Goal: Information Seeking & Learning: Understand process/instructions

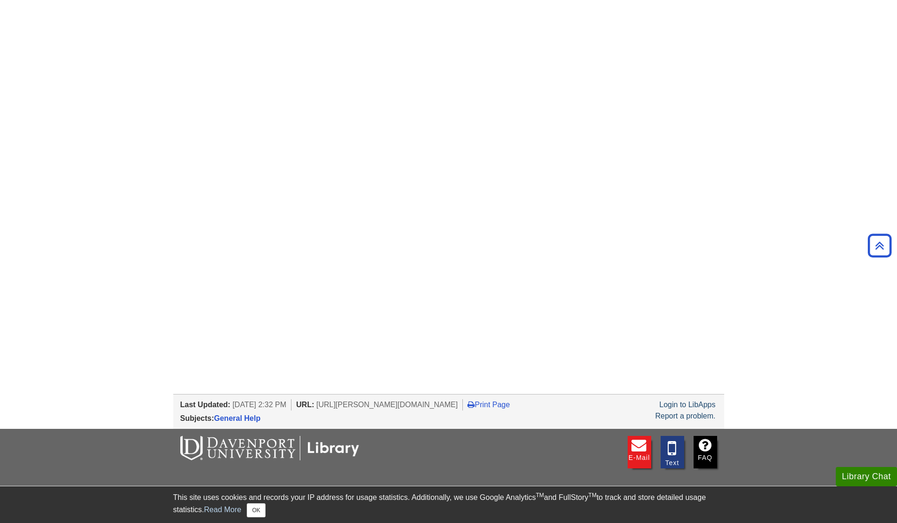
scroll to position [896, 0]
click at [261, 517] on button "OK" at bounding box center [256, 510] width 18 height 14
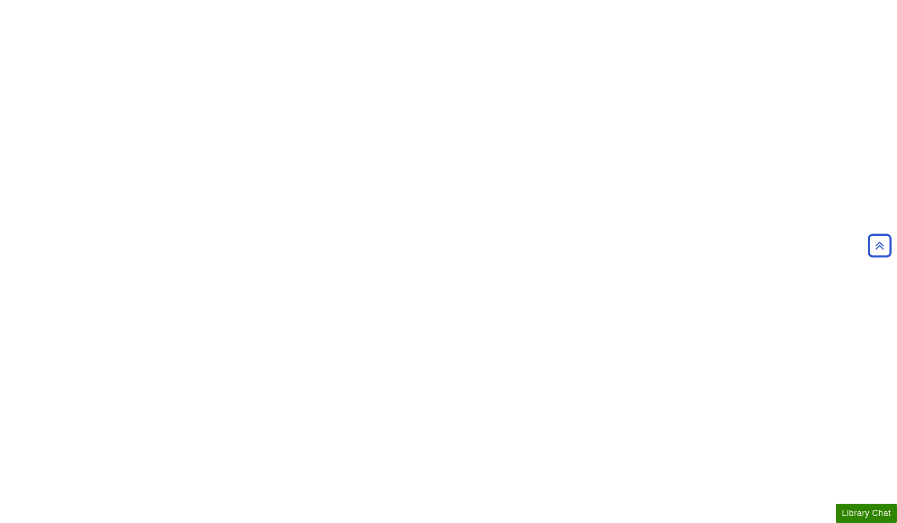
scroll to position [0, 0]
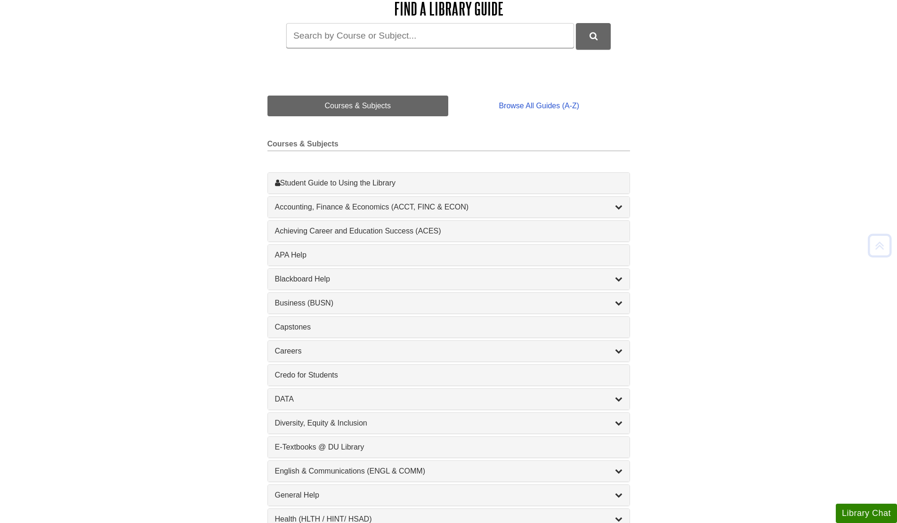
scroll to position [147, 0]
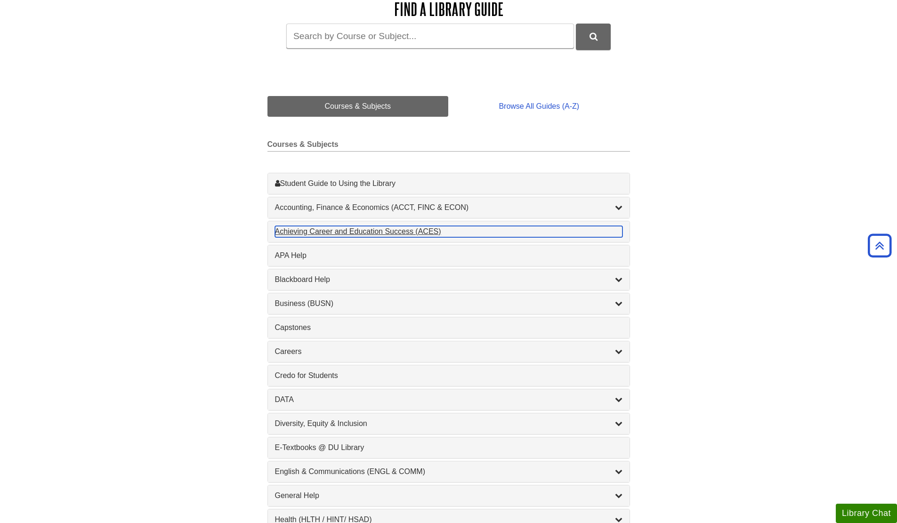
click at [563, 228] on div "Achieving Career and Education Success (ACES) , 1 guides" at bounding box center [448, 231] width 347 height 11
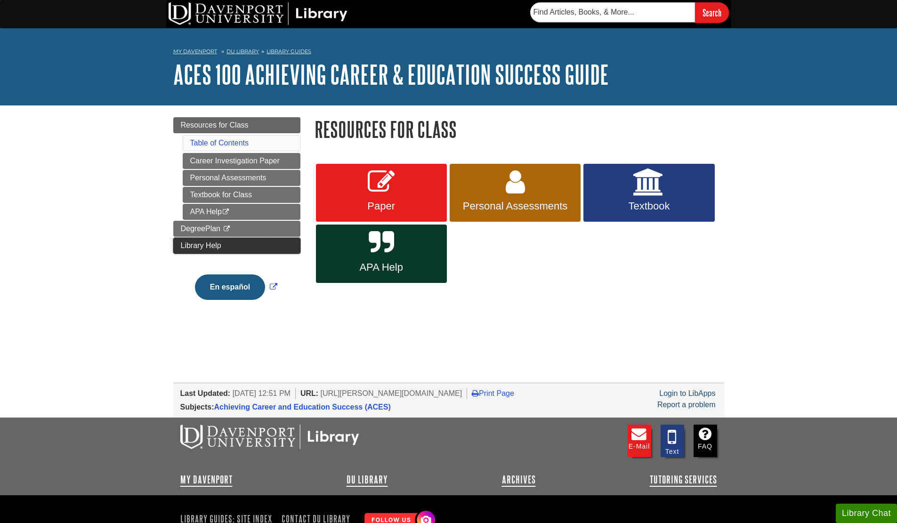
click at [237, 240] on link "Library Help" at bounding box center [236, 246] width 127 height 16
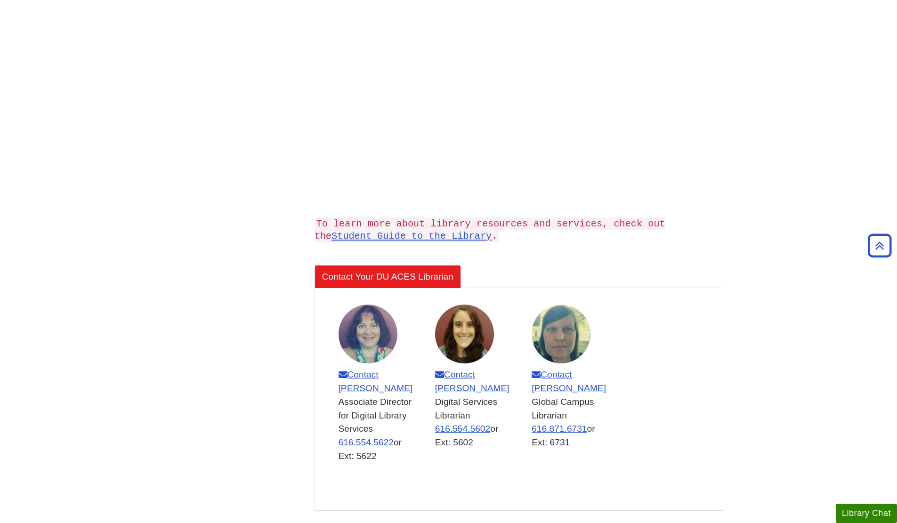
scroll to position [298, 0]
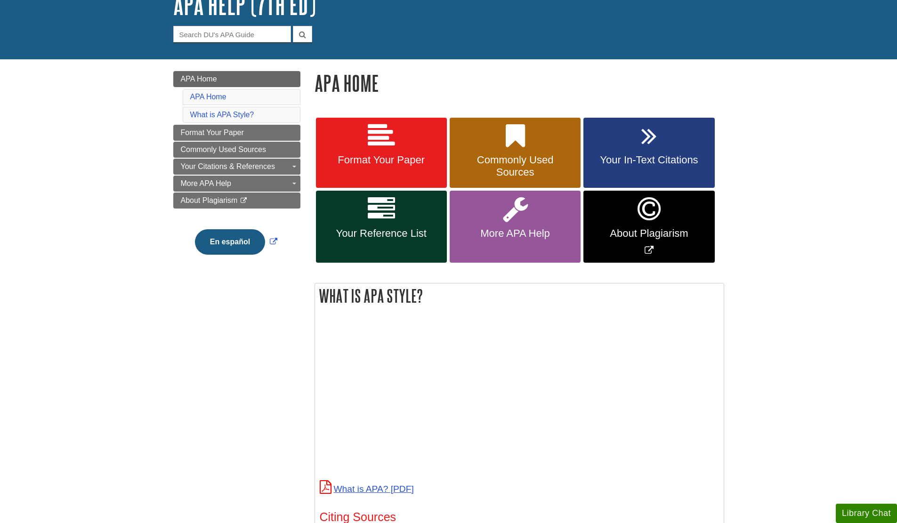
scroll to position [70, 0]
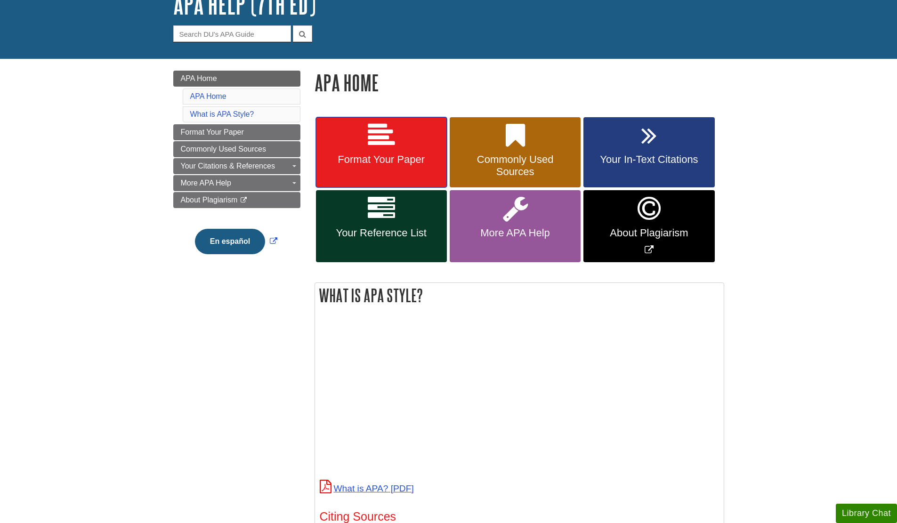
click at [394, 165] on span "Format Your Paper" at bounding box center [381, 159] width 117 height 12
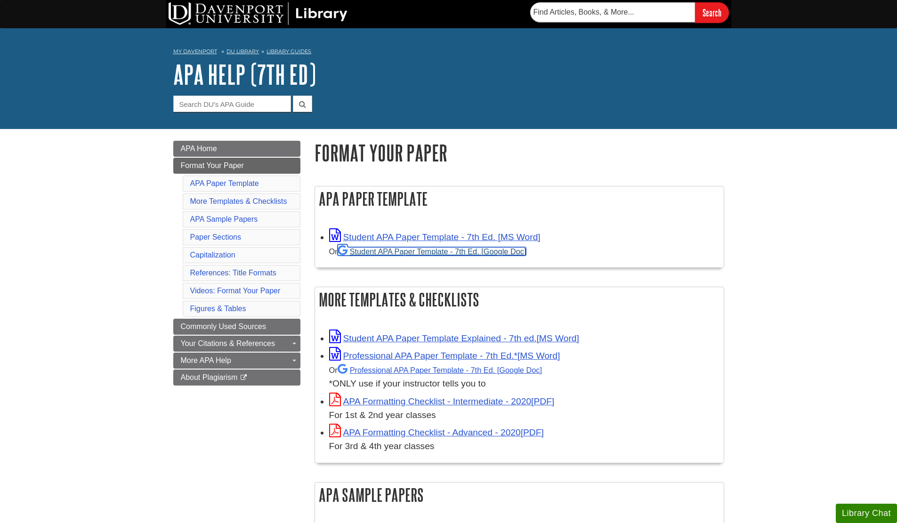
click at [426, 252] on link "Student APA Paper Template - 7th Ed. [Google Doc]" at bounding box center [432, 251] width 189 height 8
